Goal: Information Seeking & Learning: Learn about a topic

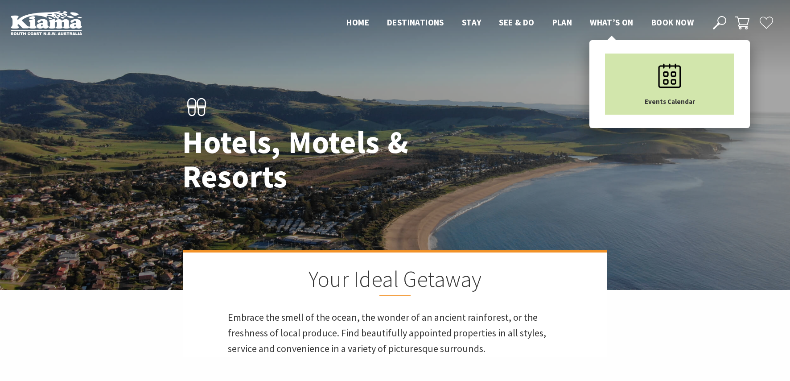
click at [655, 89] on icon "Main Menu" at bounding box center [669, 75] width 45 height 45
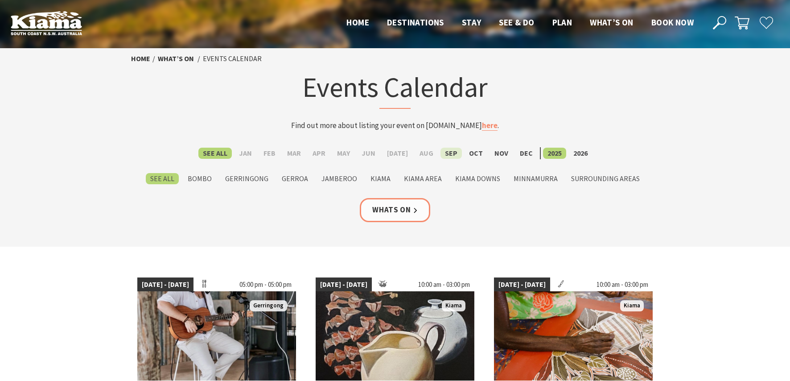
click at [446, 153] on label "Sep" at bounding box center [450, 152] width 21 height 11
click at [0, 0] on input "Sep" at bounding box center [0, 0] width 0 height 0
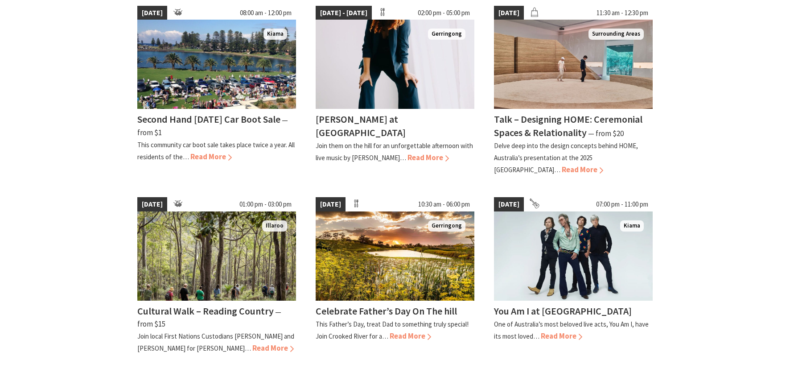
scroll to position [668, 0]
click at [573, 271] on img at bounding box center [573, 255] width 159 height 89
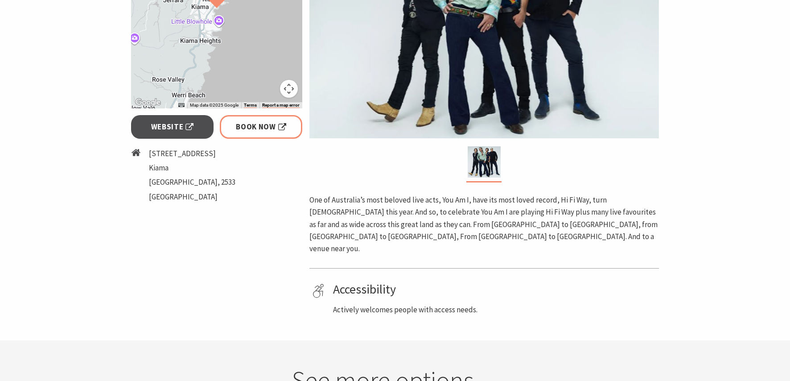
scroll to position [134, 0]
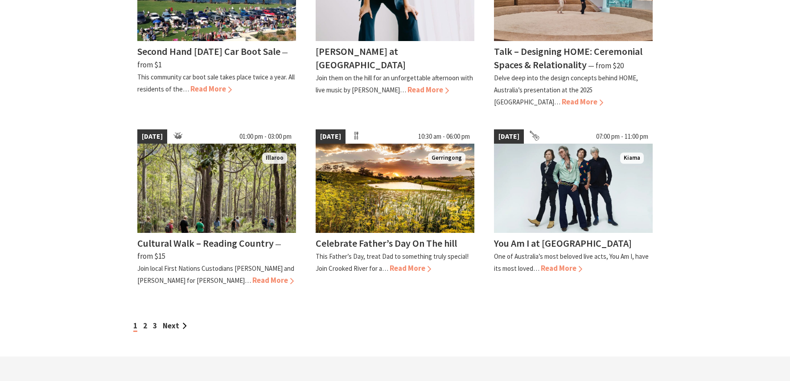
scroll to position [755, 0]
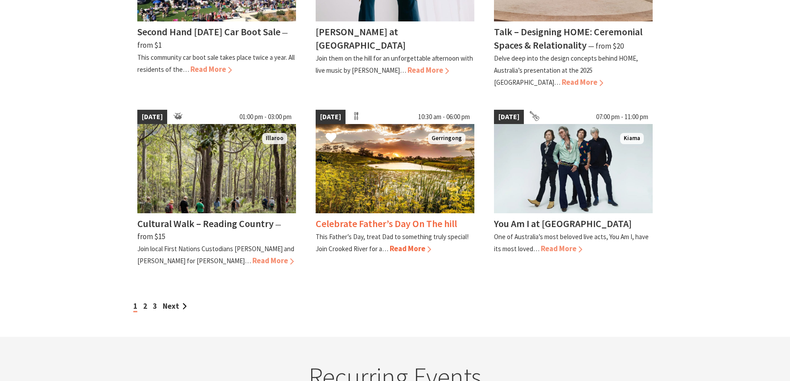
click at [374, 183] on img at bounding box center [394, 168] width 159 height 89
